Goal: Check status

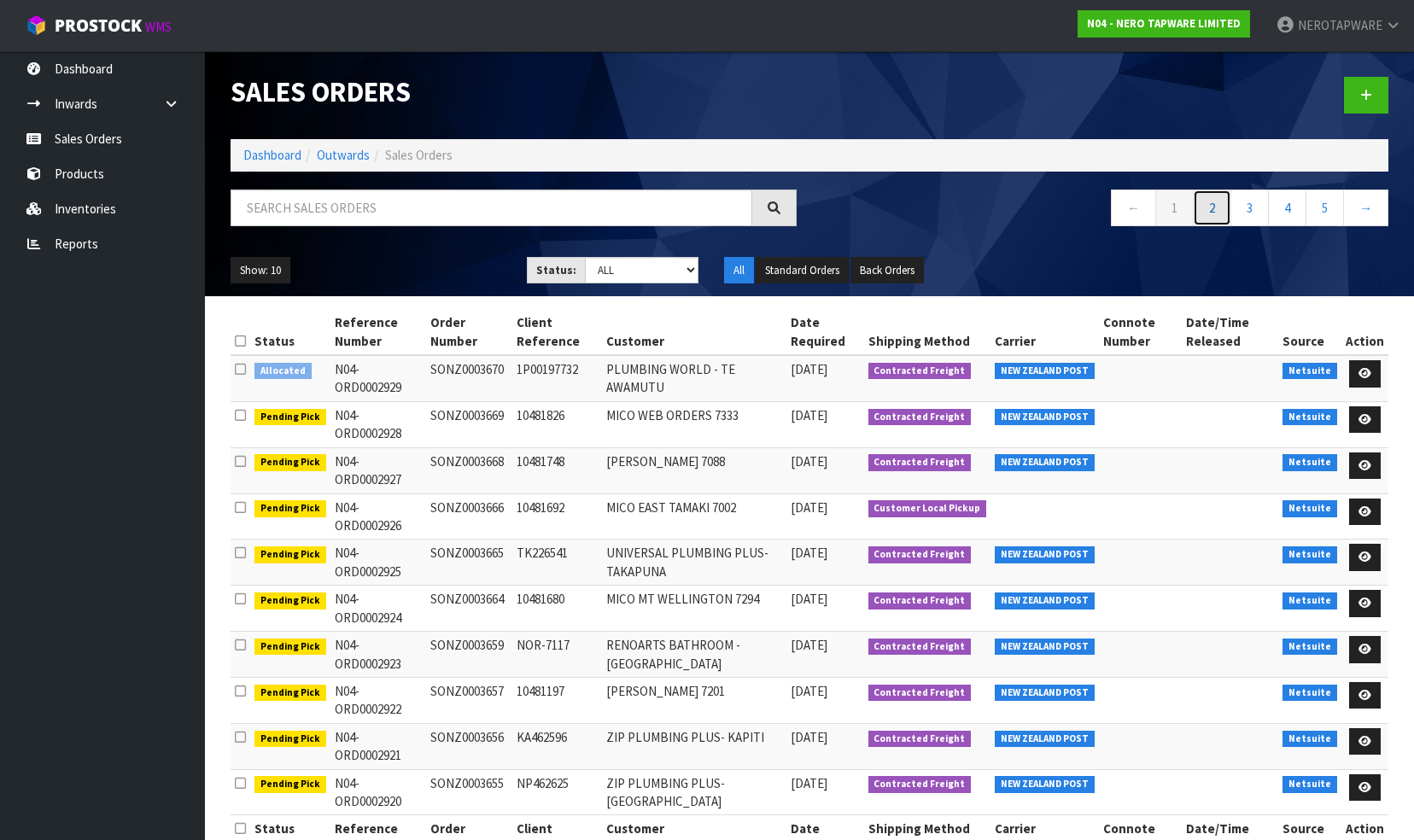
click at [1214, 210] on link "2" at bounding box center [1211, 208] width 38 height 37
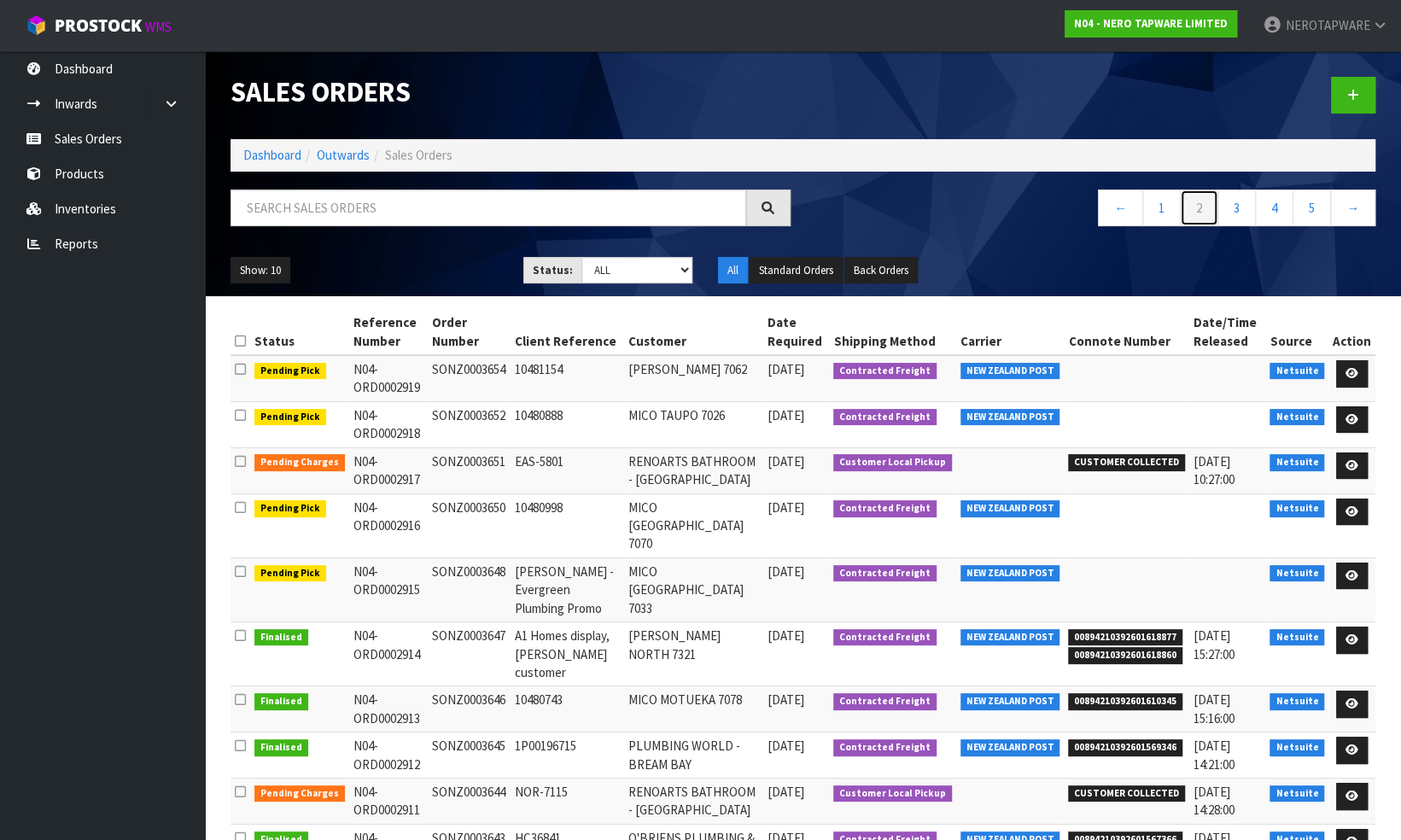
click at [1200, 209] on link "2" at bounding box center [1198, 208] width 38 height 37
click at [1167, 207] on link "1" at bounding box center [1161, 208] width 38 height 37
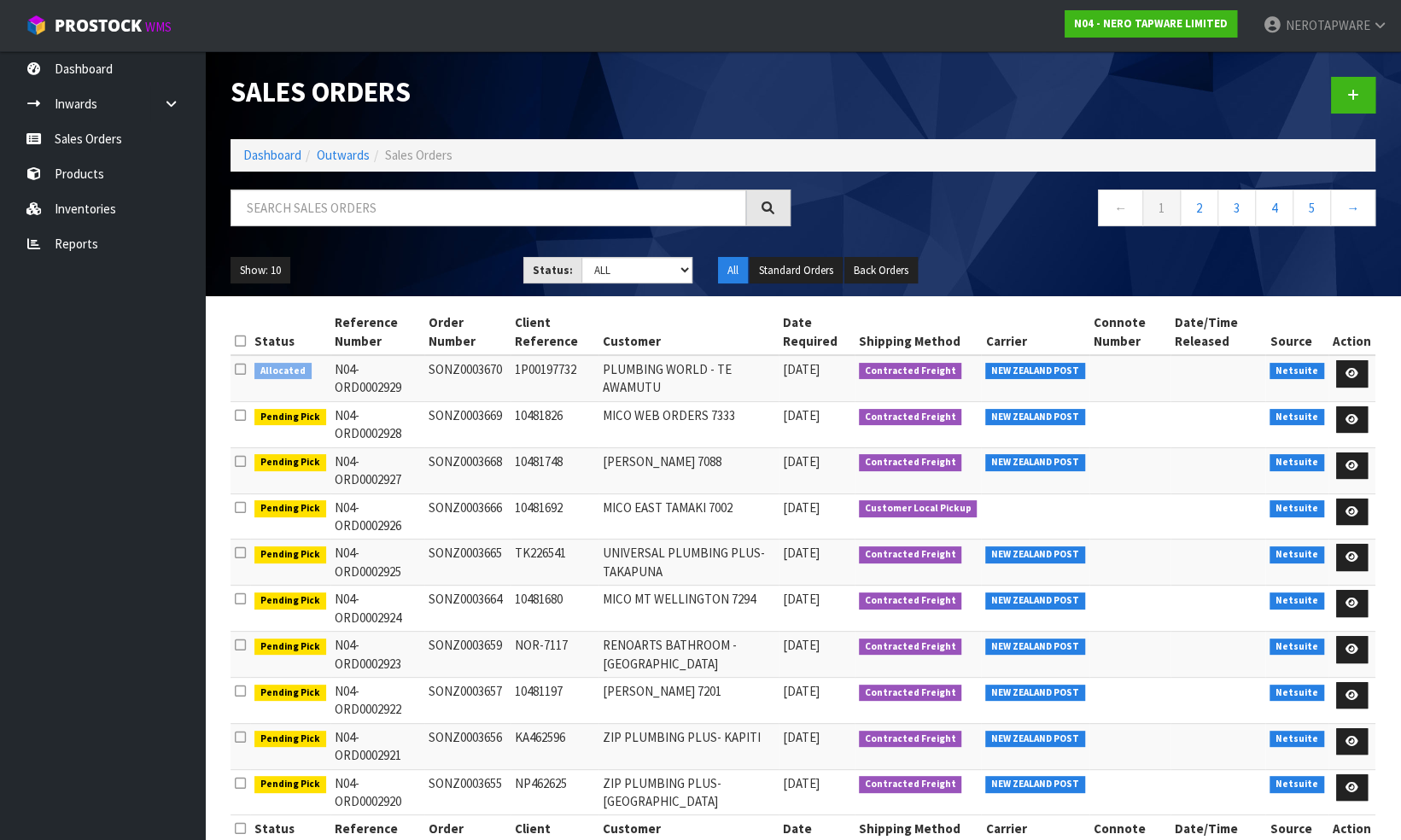
click at [474, 641] on td "SONZ0003659" at bounding box center [467, 655] width 86 height 46
copy td "SONZ0003659"
